Goal: Task Accomplishment & Management: Manage account settings

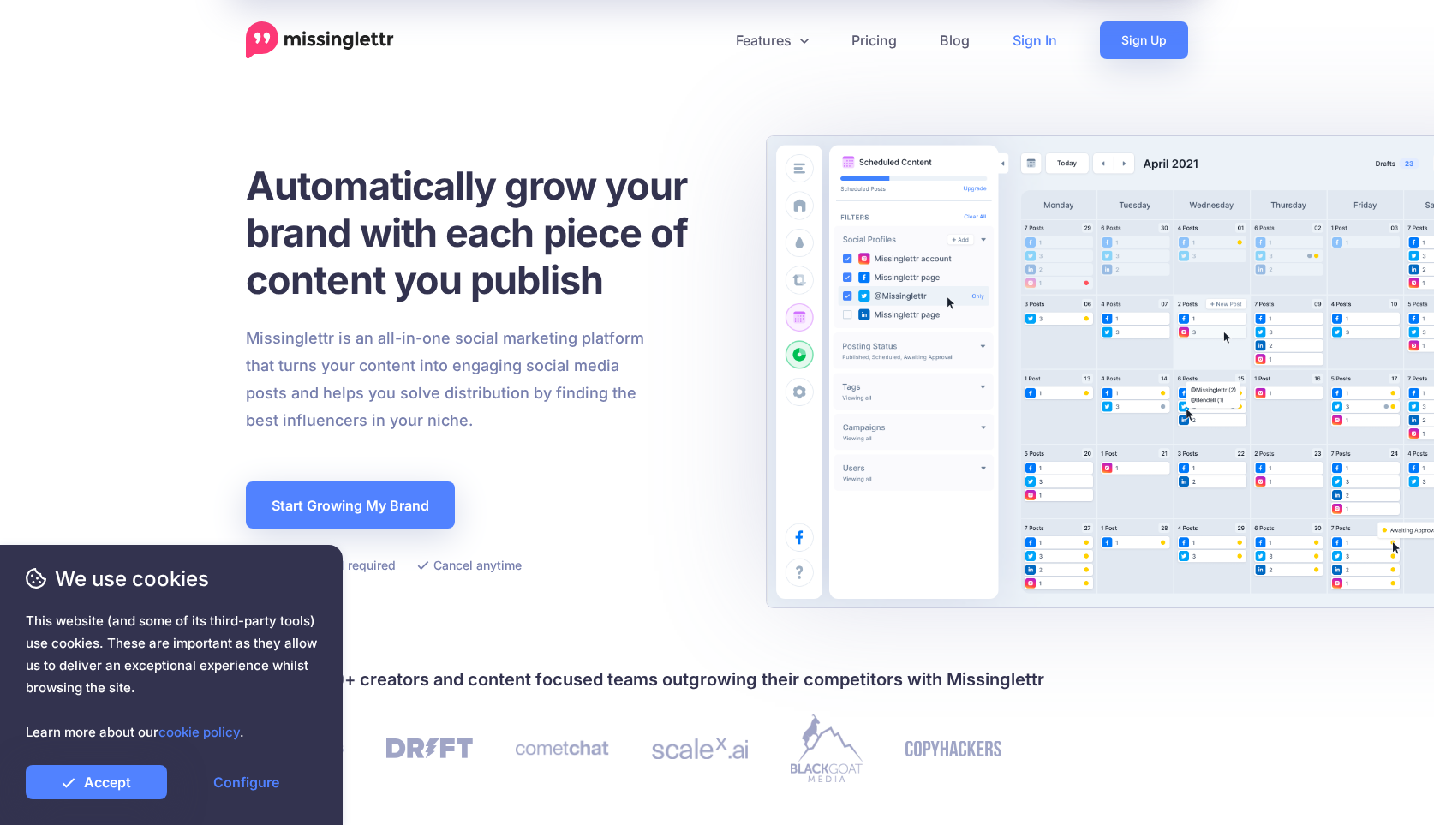
click at [1021, 47] on link "Sign In" at bounding box center [1034, 40] width 87 height 38
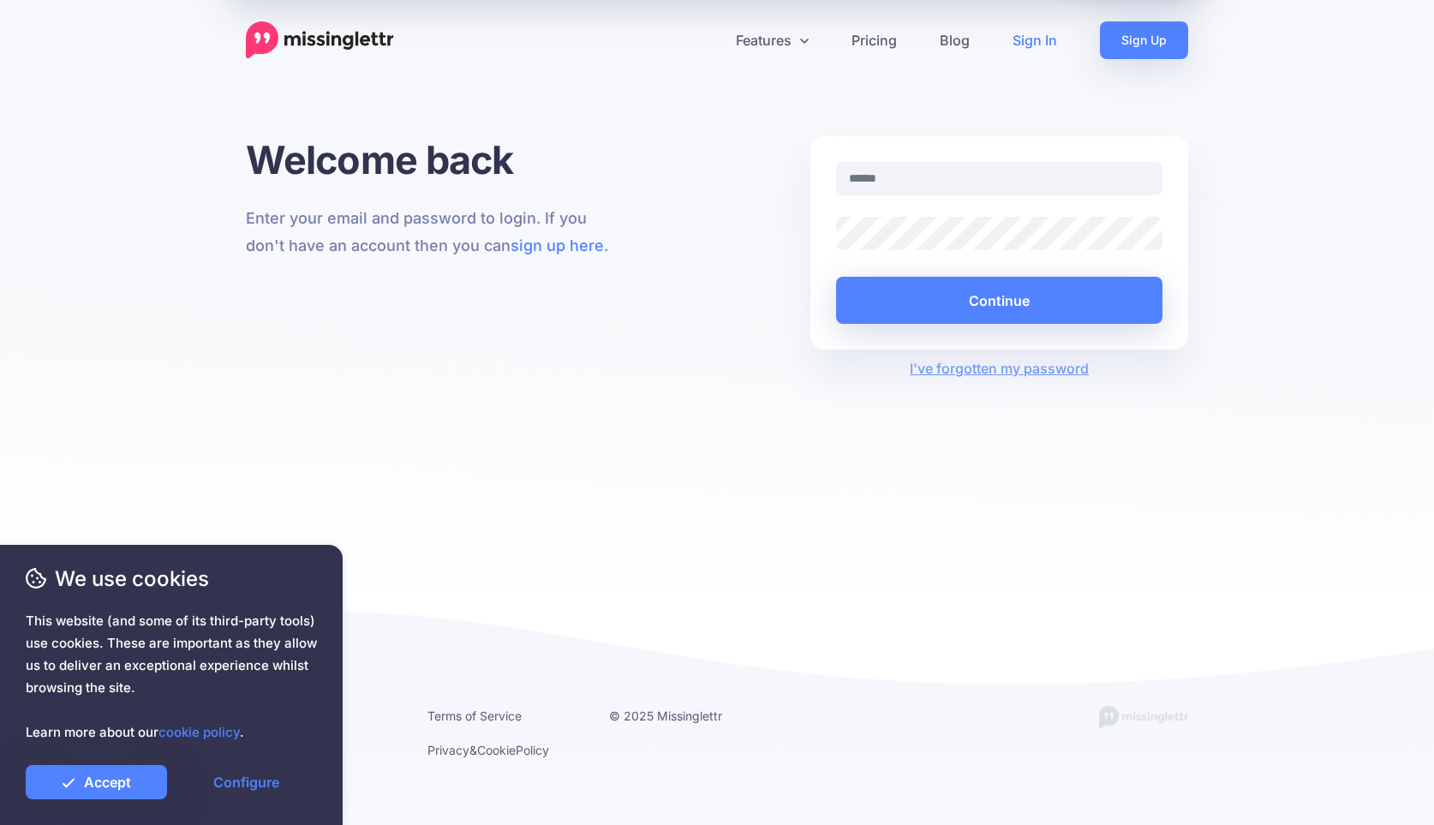
click at [944, 176] on input "text" at bounding box center [999, 178] width 326 height 33
click at [929, 179] on input "text" at bounding box center [999, 178] width 326 height 33
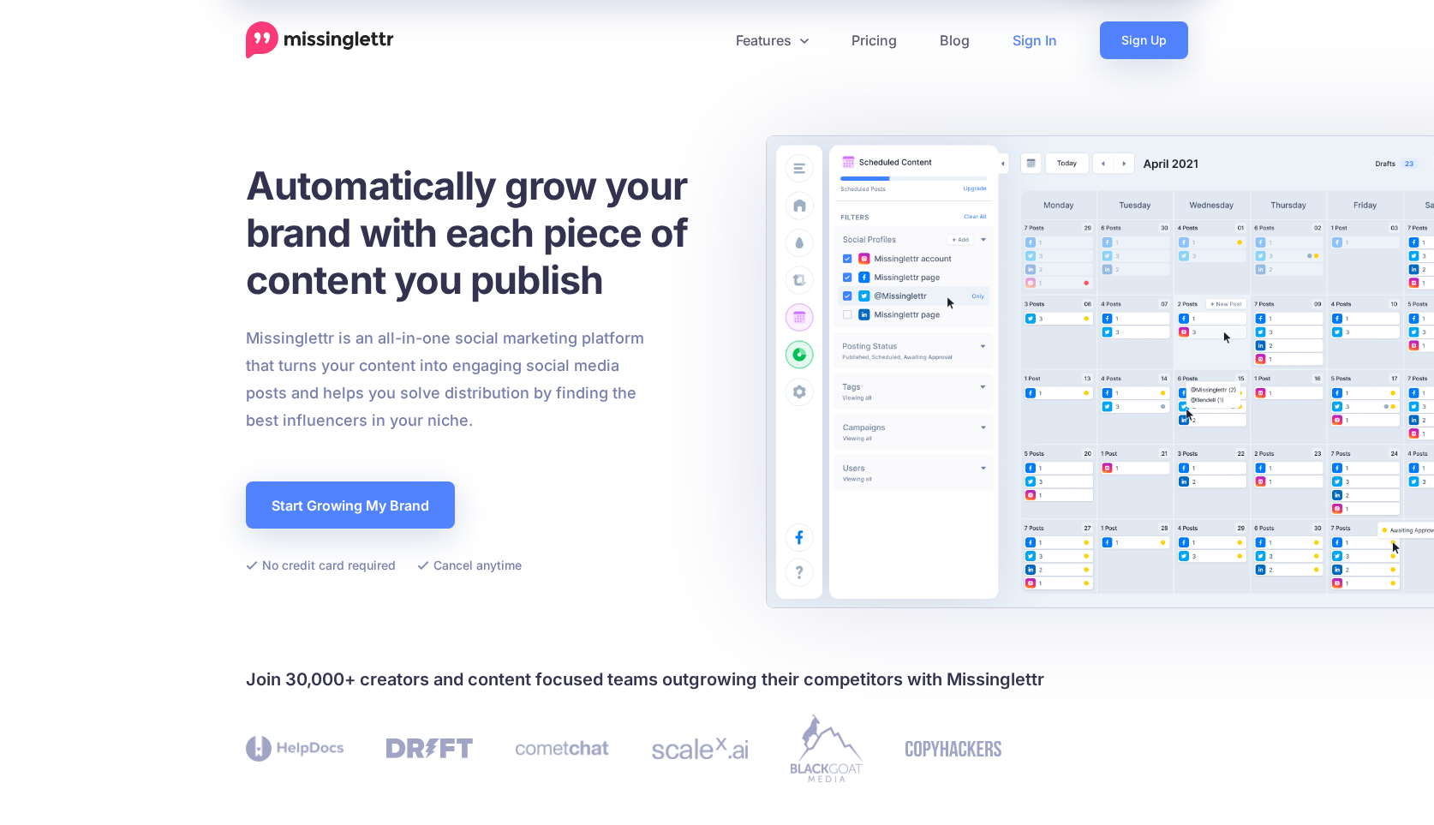
click at [1013, 57] on link "Sign In" at bounding box center [1034, 40] width 87 height 38
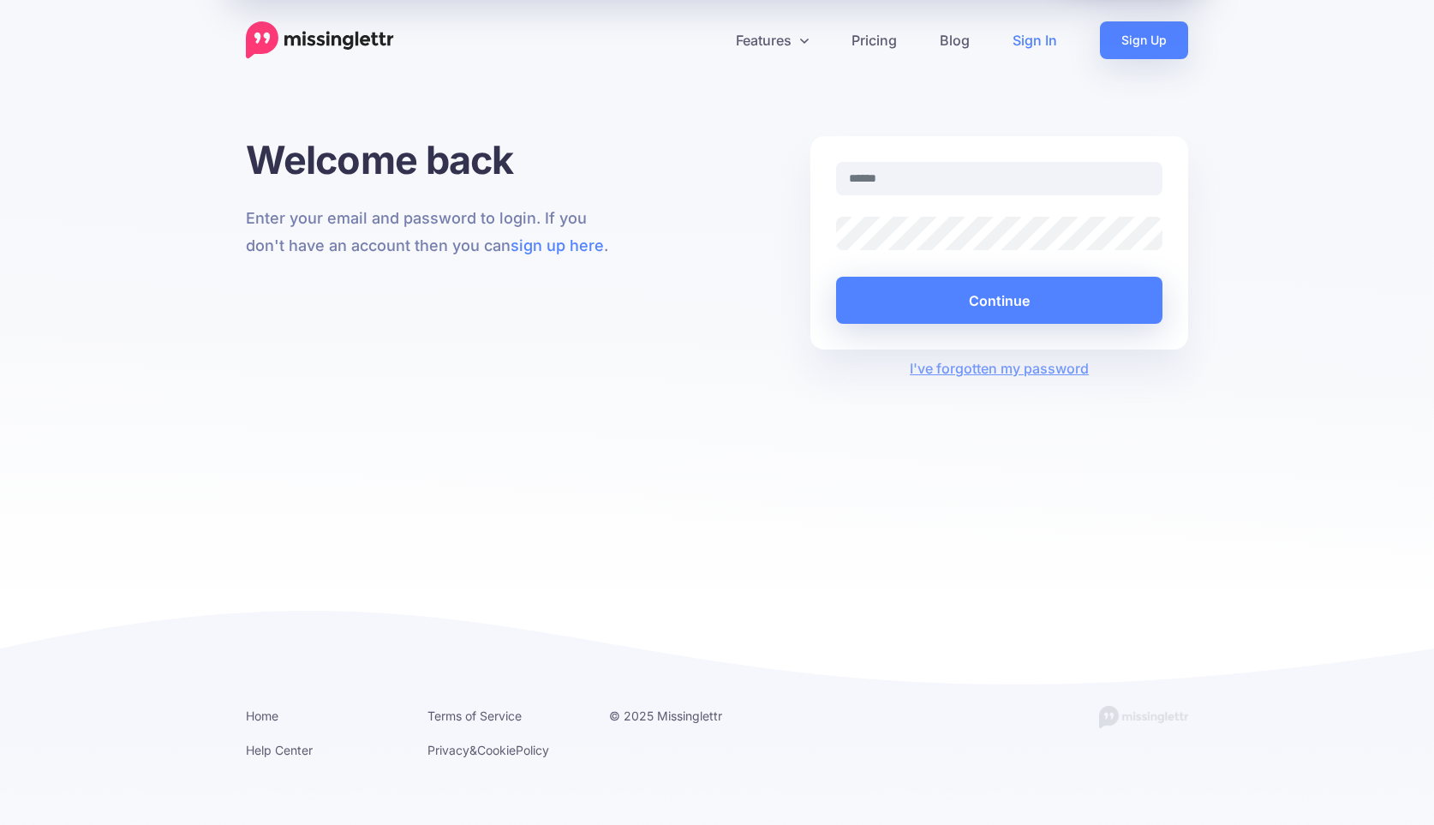
click at [883, 185] on input "text" at bounding box center [999, 178] width 326 height 33
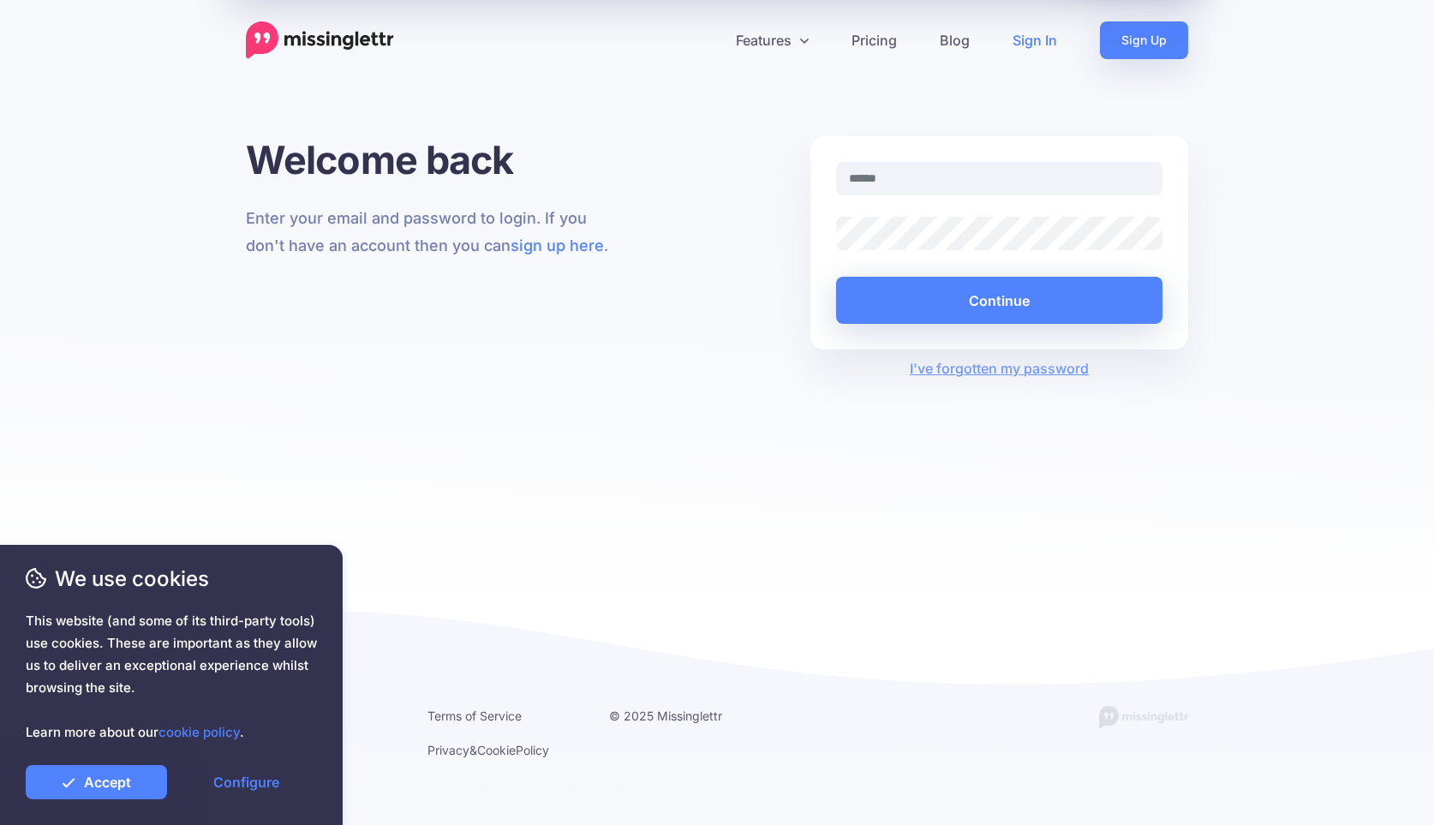
click at [881, 182] on input "text" at bounding box center [999, 178] width 326 height 33
type input "**********"
click at [836, 277] on button "Continue" at bounding box center [999, 300] width 326 height 47
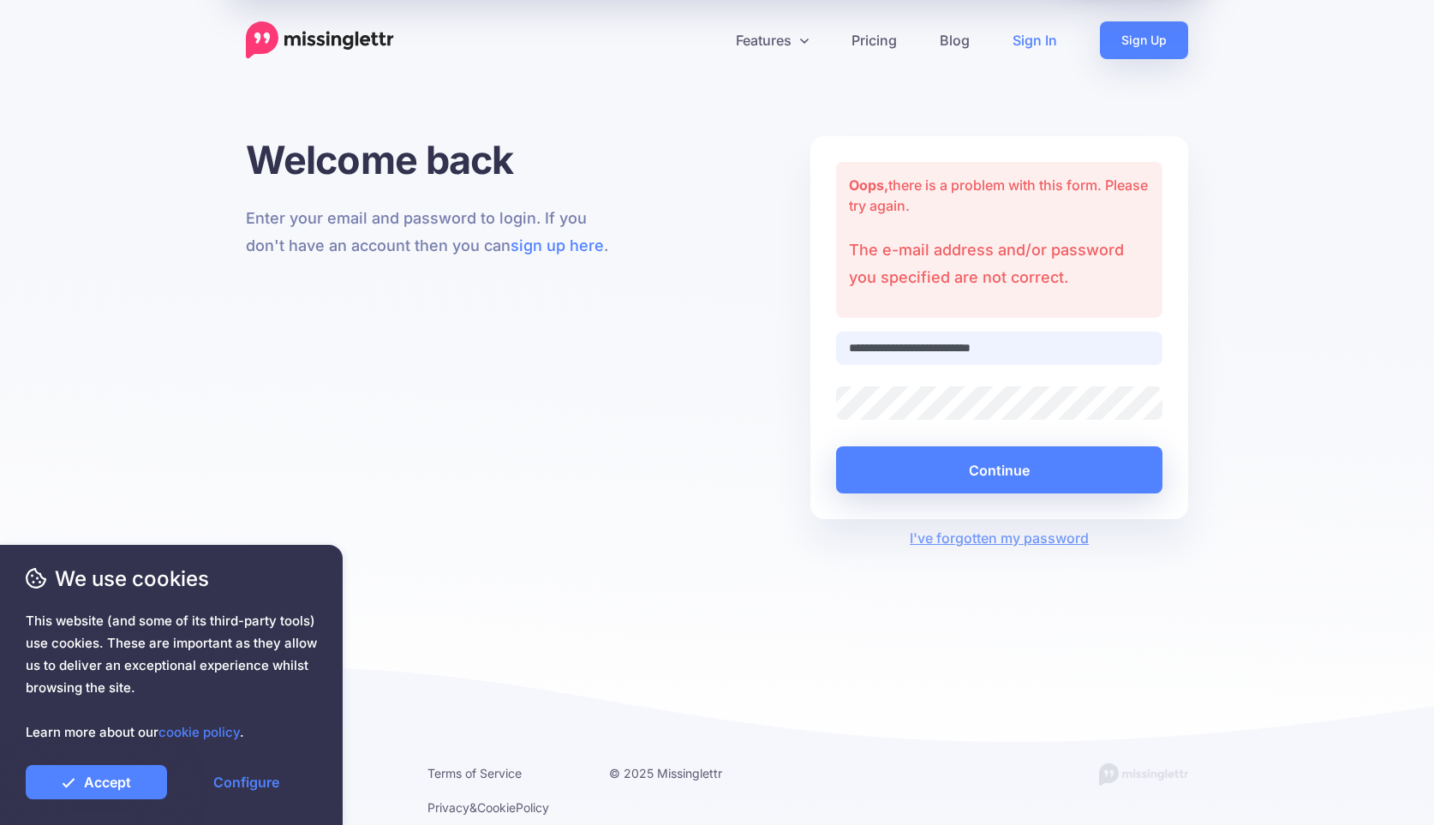
click at [899, 335] on input "**********" at bounding box center [999, 348] width 326 height 33
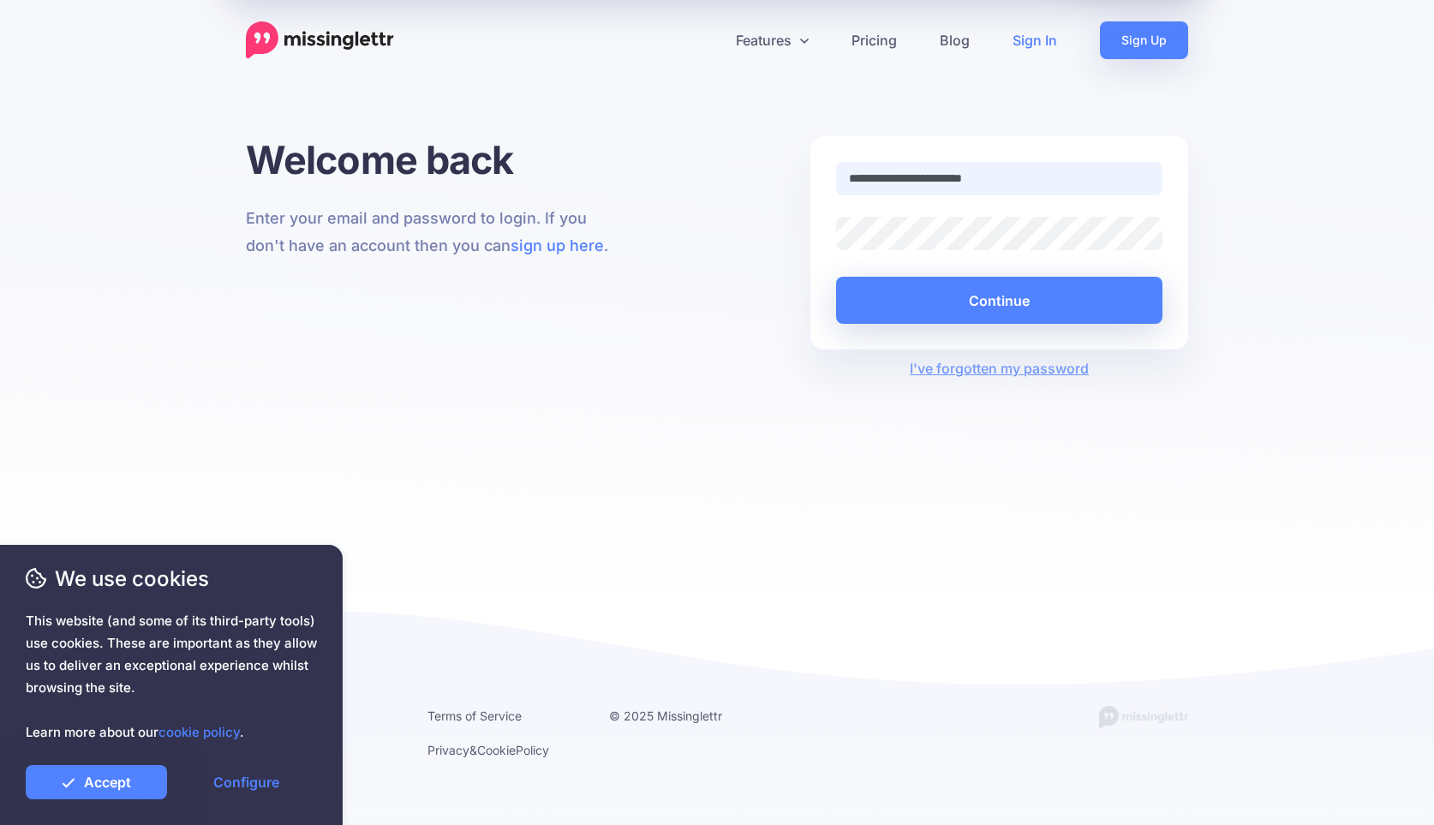
type input "**********"
click at [836, 277] on button "Continue" at bounding box center [999, 300] width 326 height 47
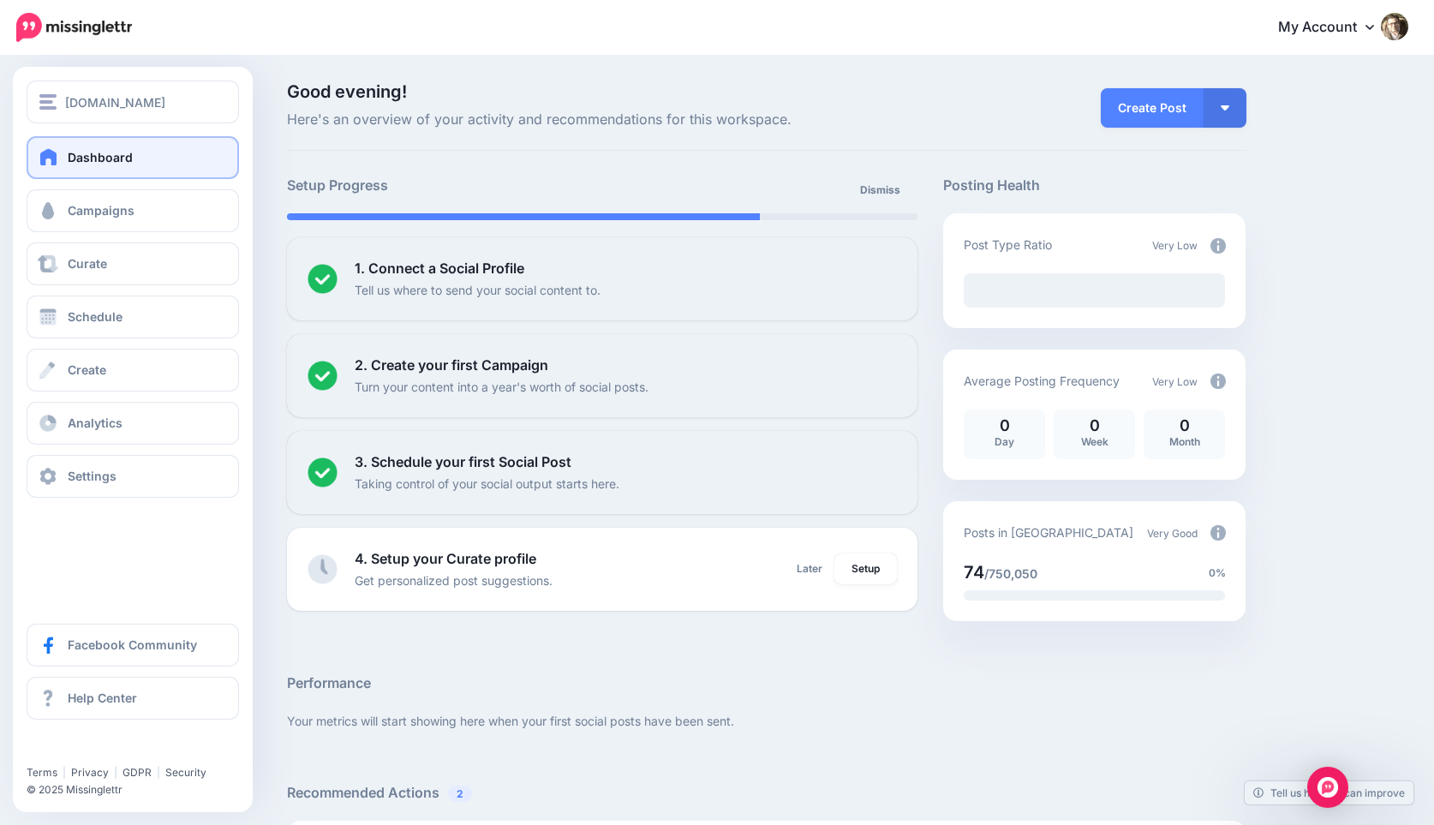
click at [75, 163] on span "Dashboard" at bounding box center [100, 157] width 65 height 15
drag, startPoint x: 72, startPoint y: 211, endPoint x: 99, endPoint y: 207, distance: 26.8
click at [72, 212] on span "Campaigns" at bounding box center [101, 210] width 67 height 15
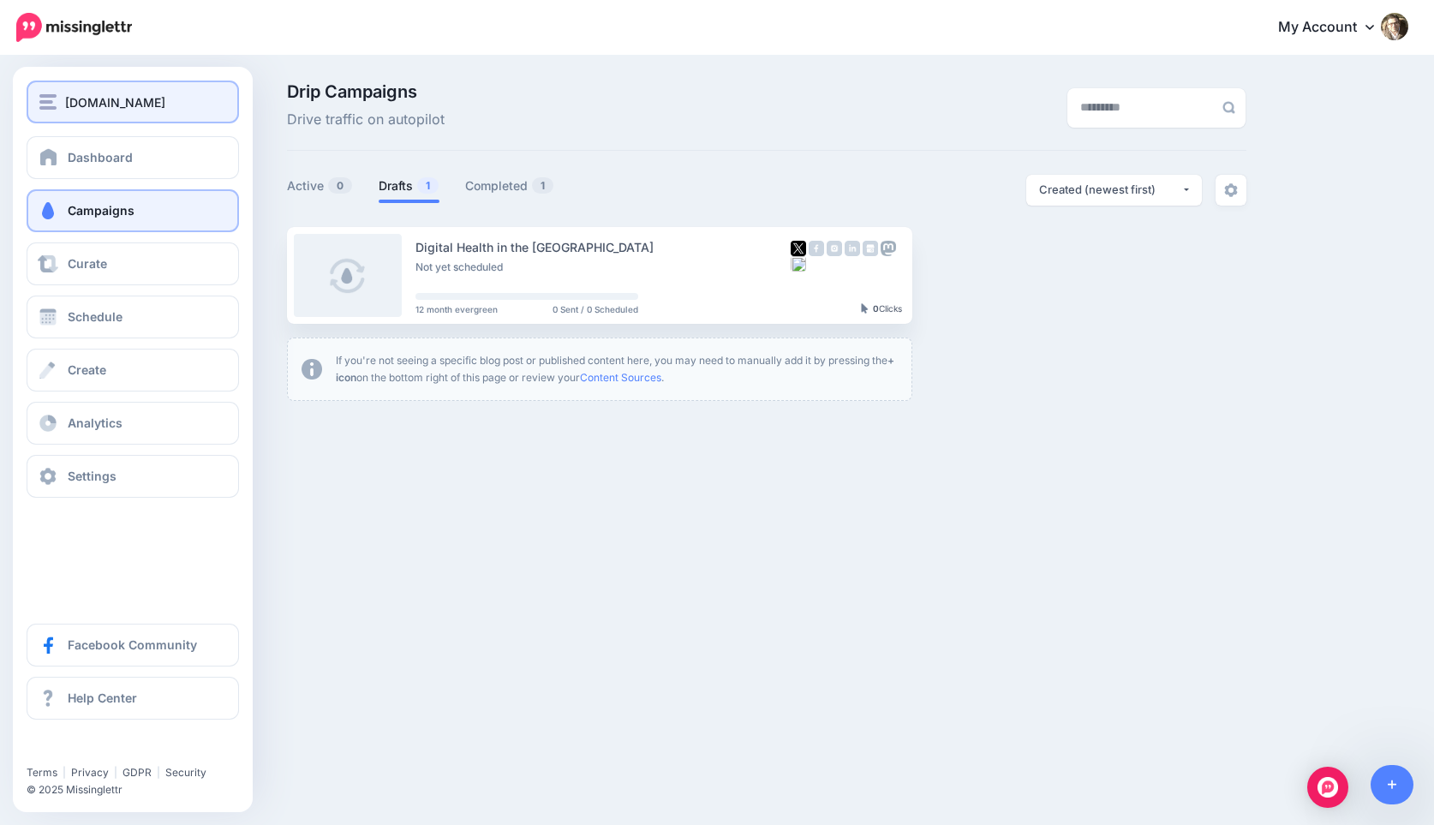
click at [59, 94] on div "[DOMAIN_NAME]" at bounding box center [132, 103] width 187 height 20
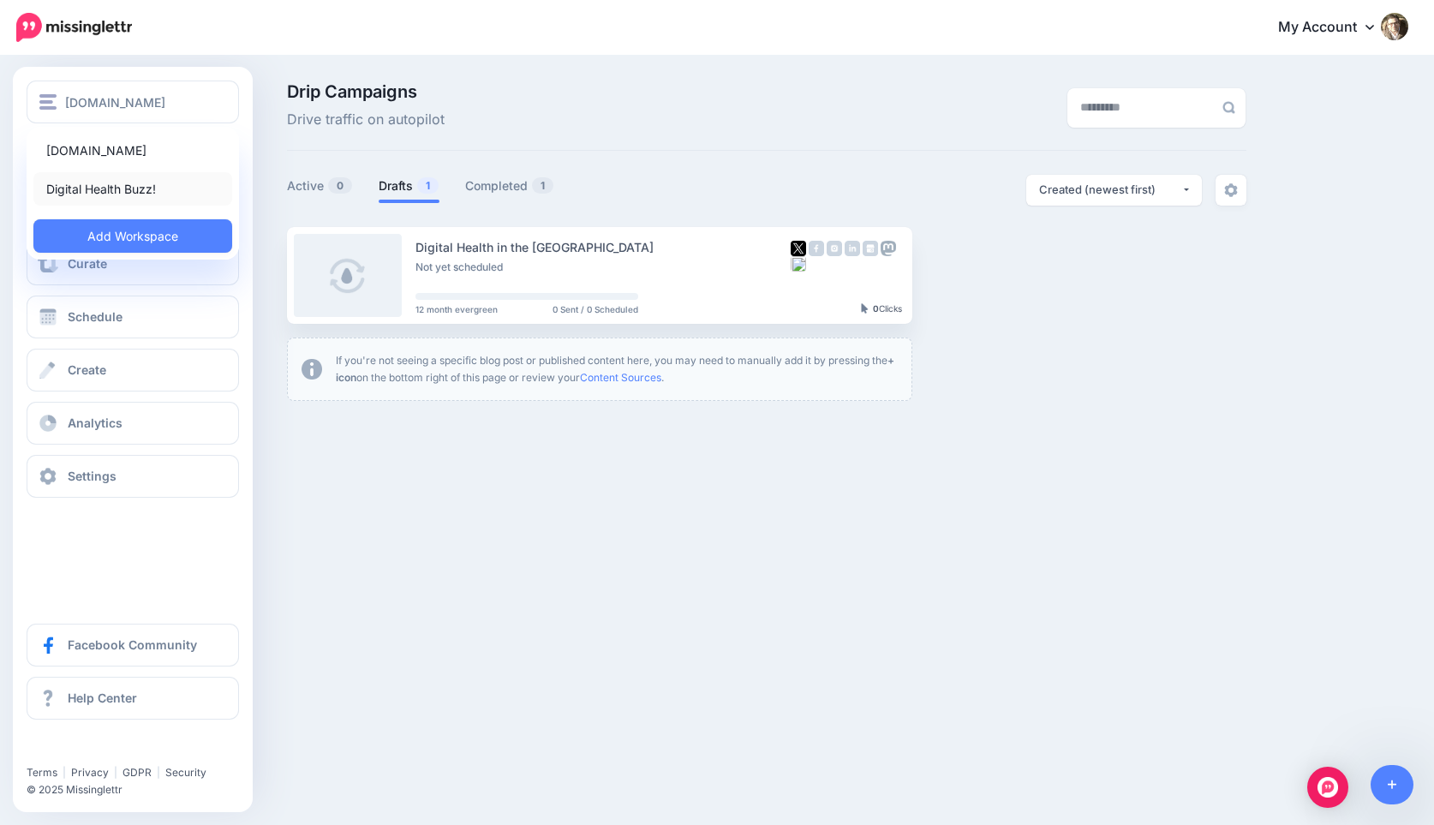
click at [88, 185] on link "Digital Health Buzz!" at bounding box center [132, 188] width 199 height 33
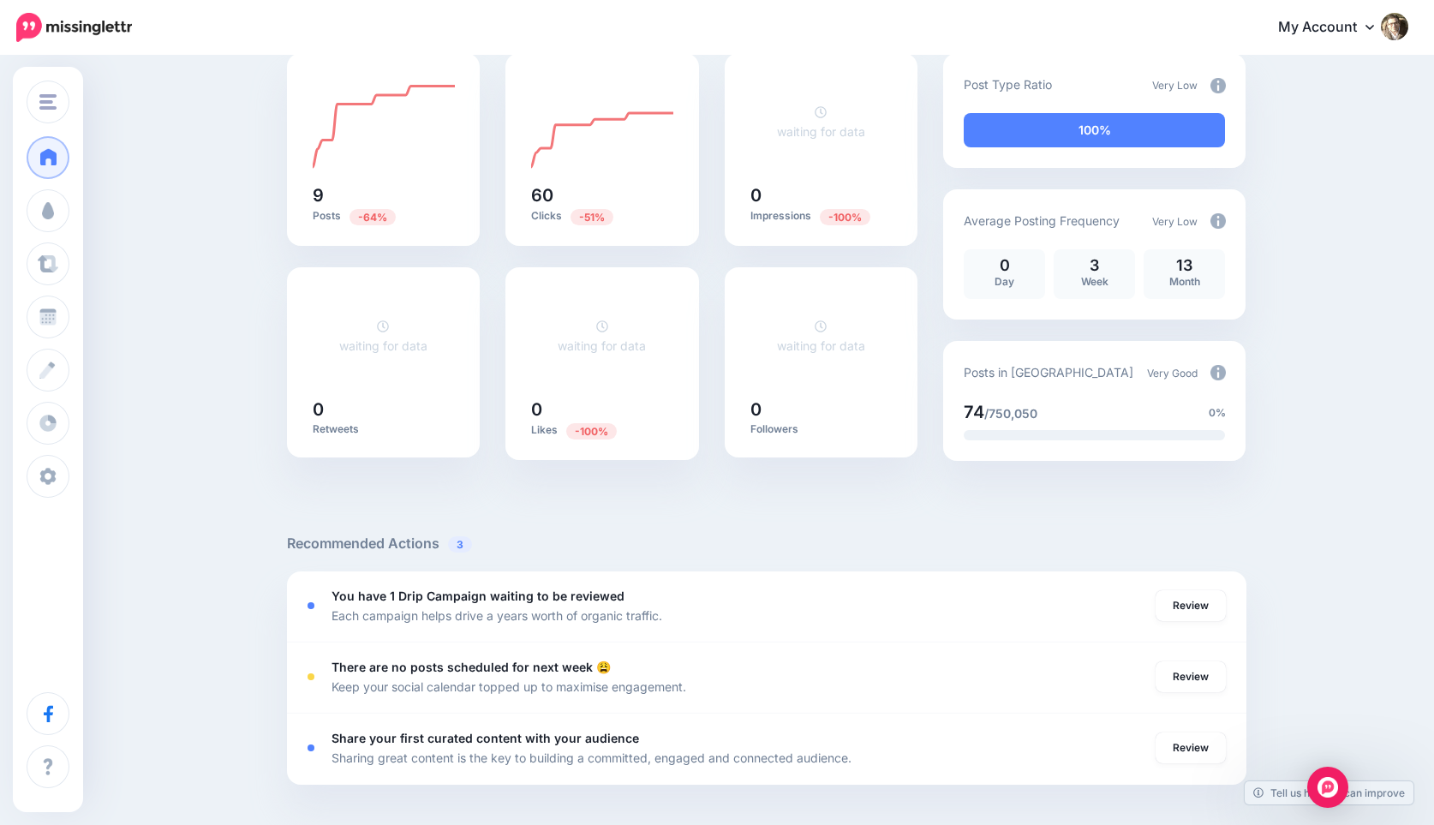
scroll to position [162, 0]
click at [1331, 786] on img "Open Intercom Messenger" at bounding box center [1328, 787] width 22 height 22
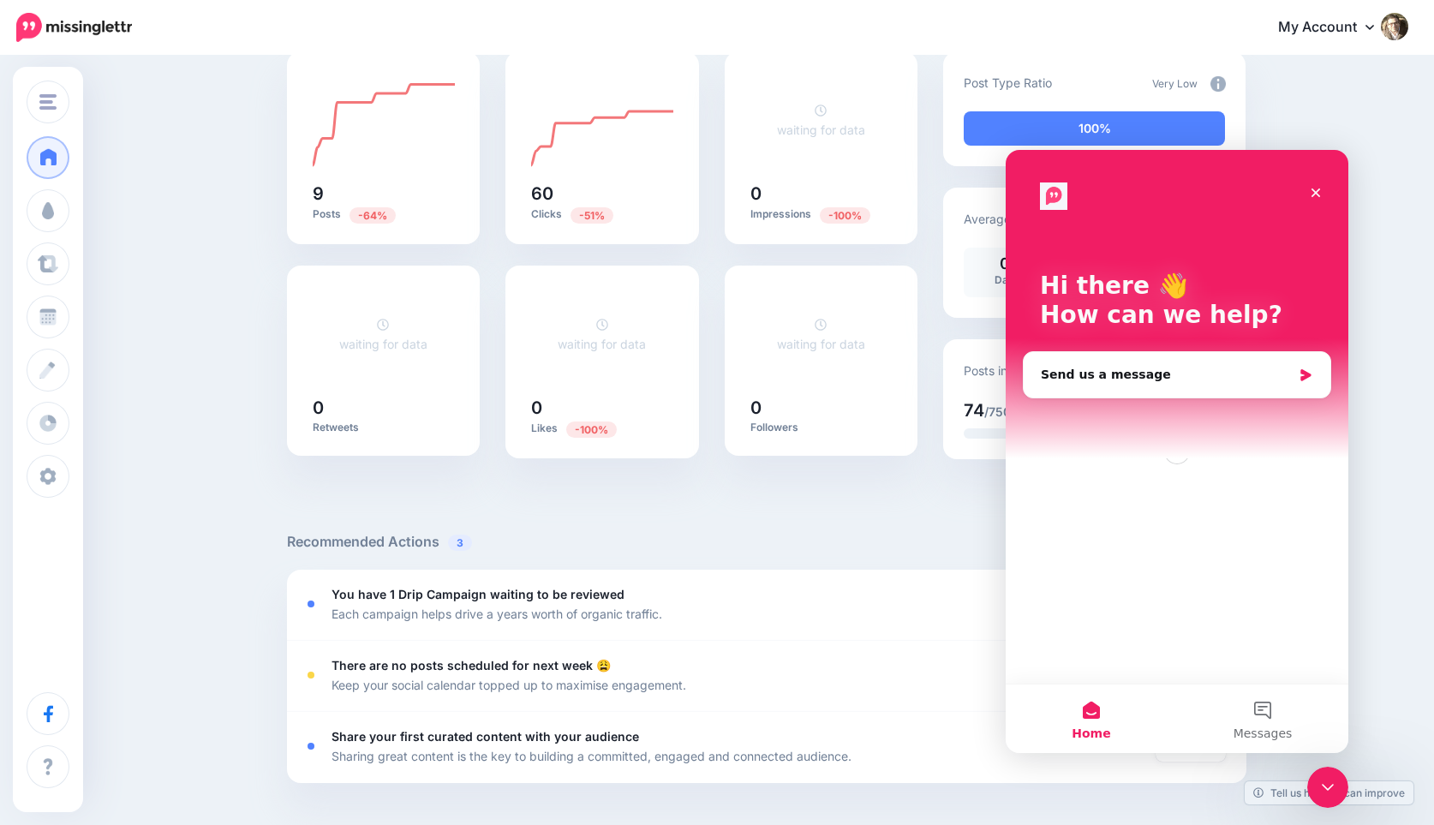
scroll to position [0, 0]
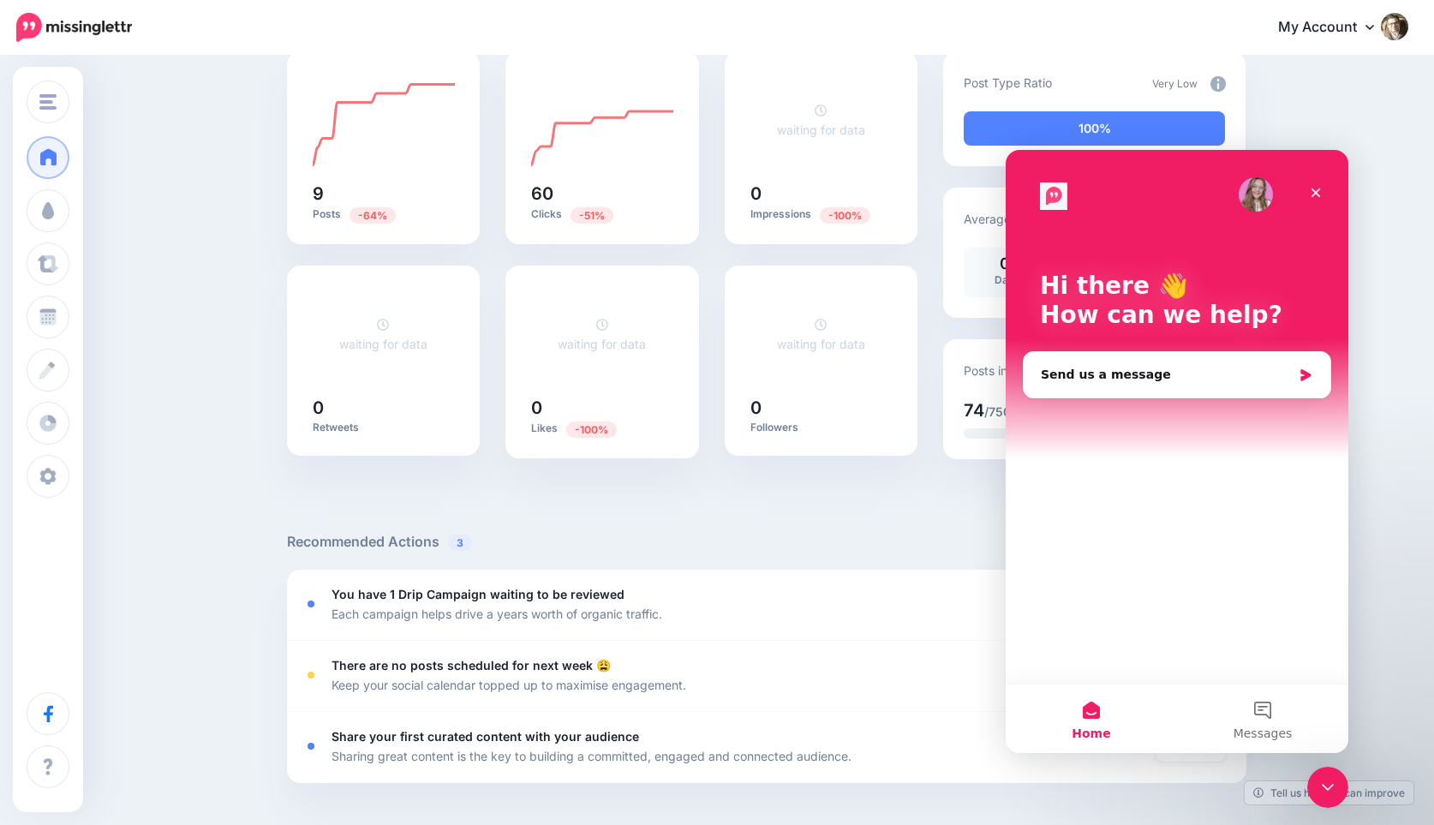
click at [1332, 786] on icon "Close Intercom Messenger" at bounding box center [1327, 787] width 21 height 21
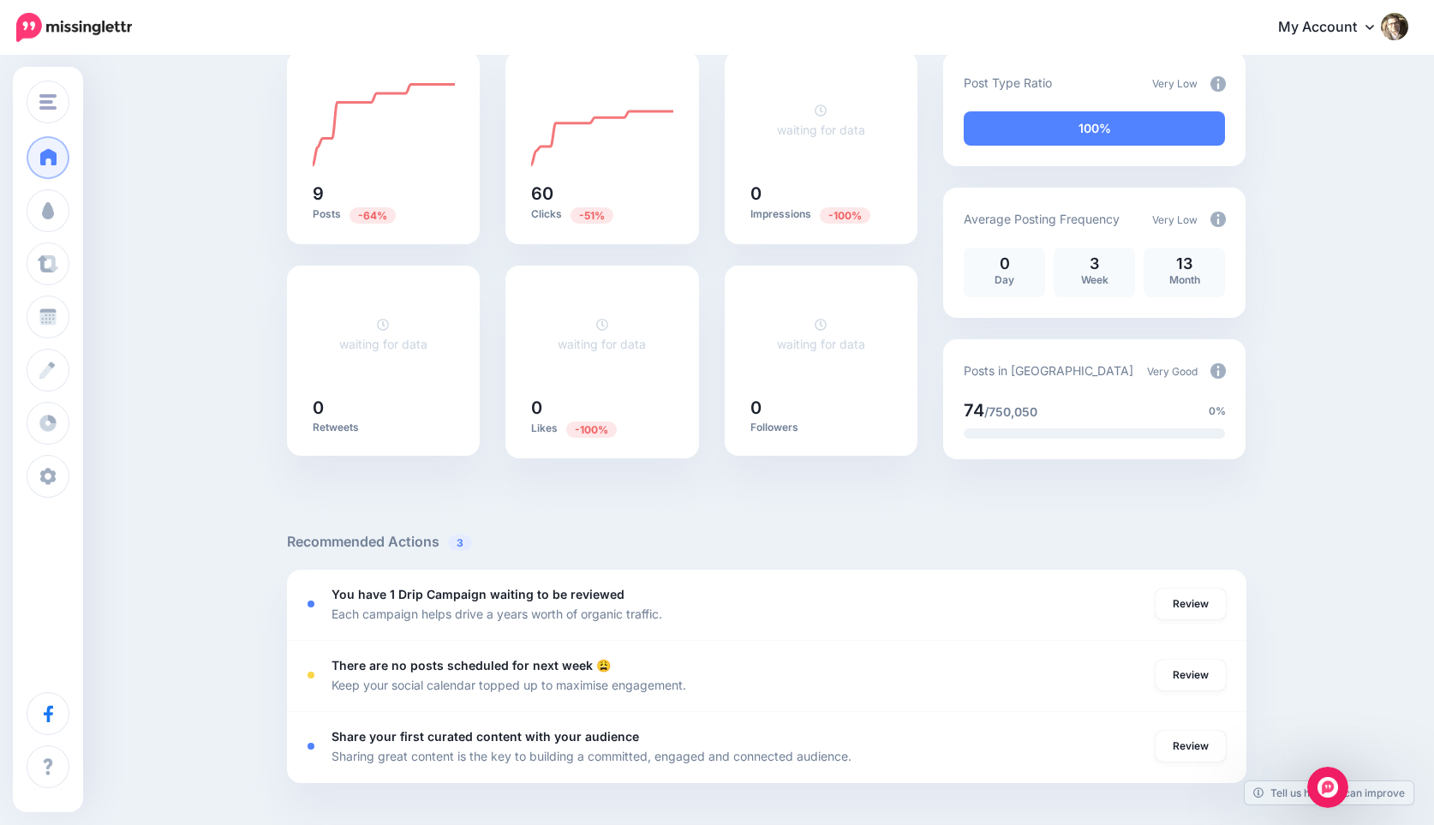
click at [1332, 786] on icon "Open Intercom Messenger" at bounding box center [1328, 788] width 28 height 28
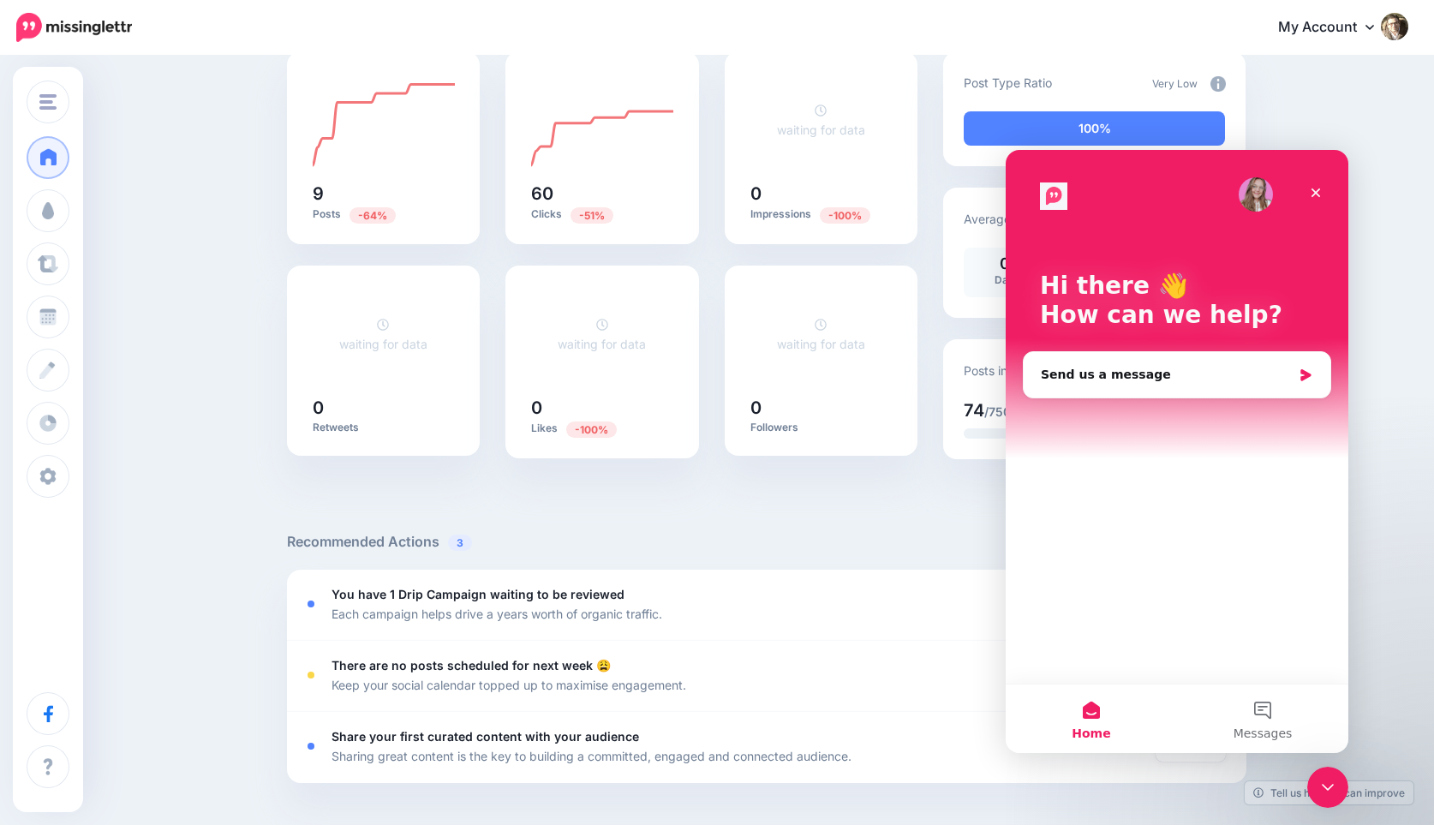
click at [1332, 786] on icon "Close Intercom Messenger" at bounding box center [1327, 787] width 21 height 21
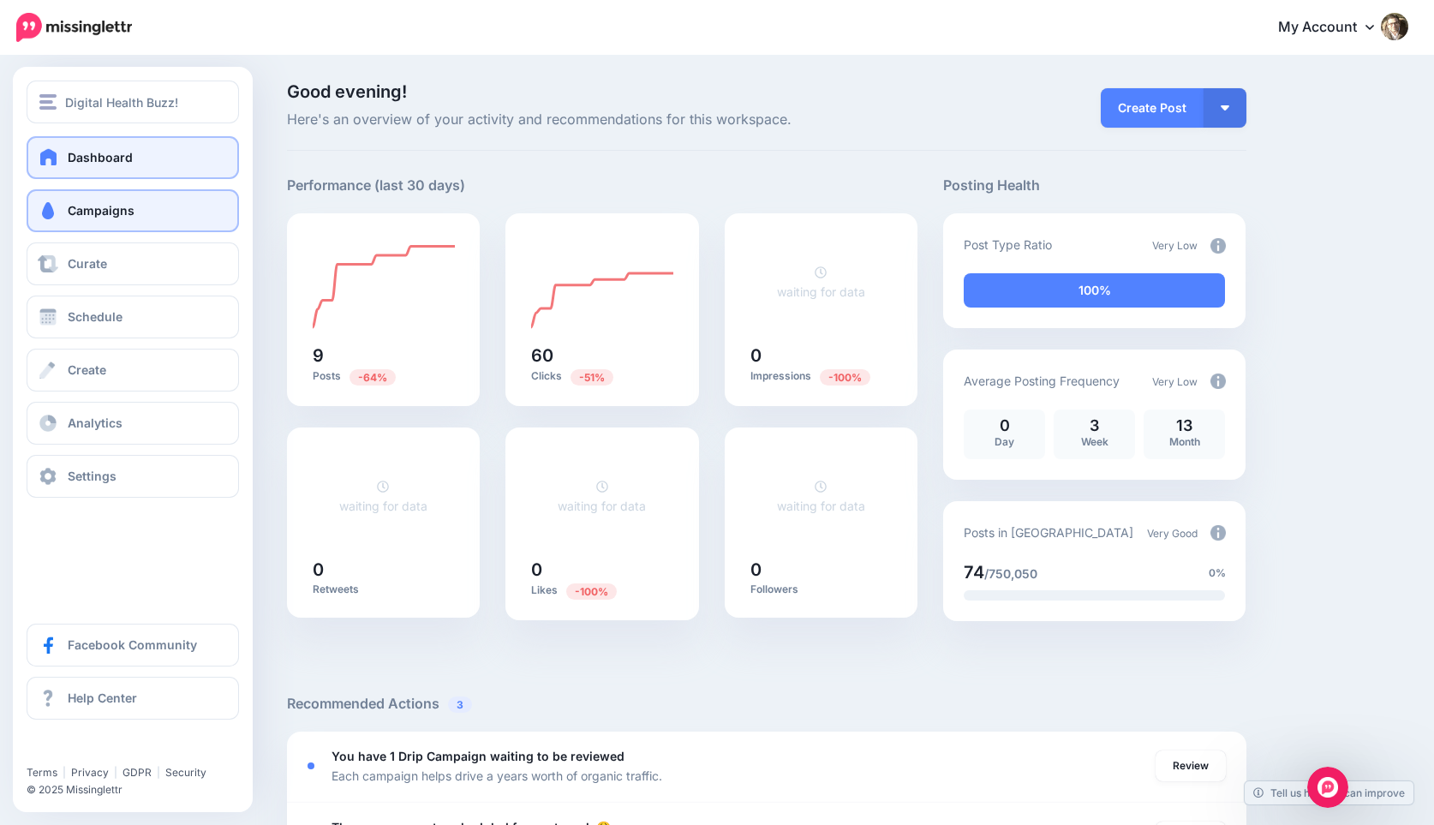
click at [88, 210] on span "Campaigns" at bounding box center [101, 210] width 67 height 15
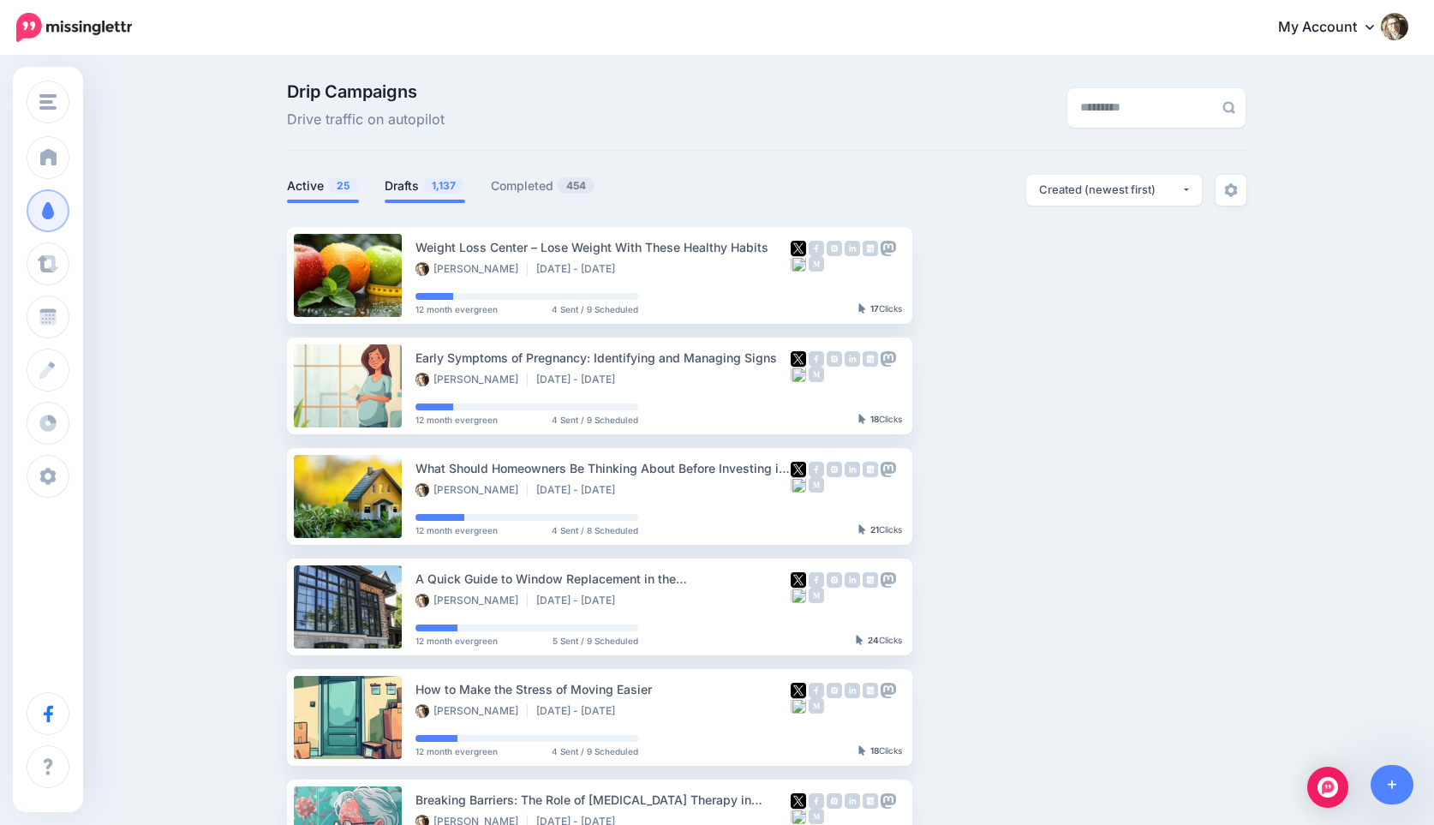
click at [410, 192] on link "Drafts 1,137" at bounding box center [425, 186] width 81 height 21
